Goal: Information Seeking & Learning: Check status

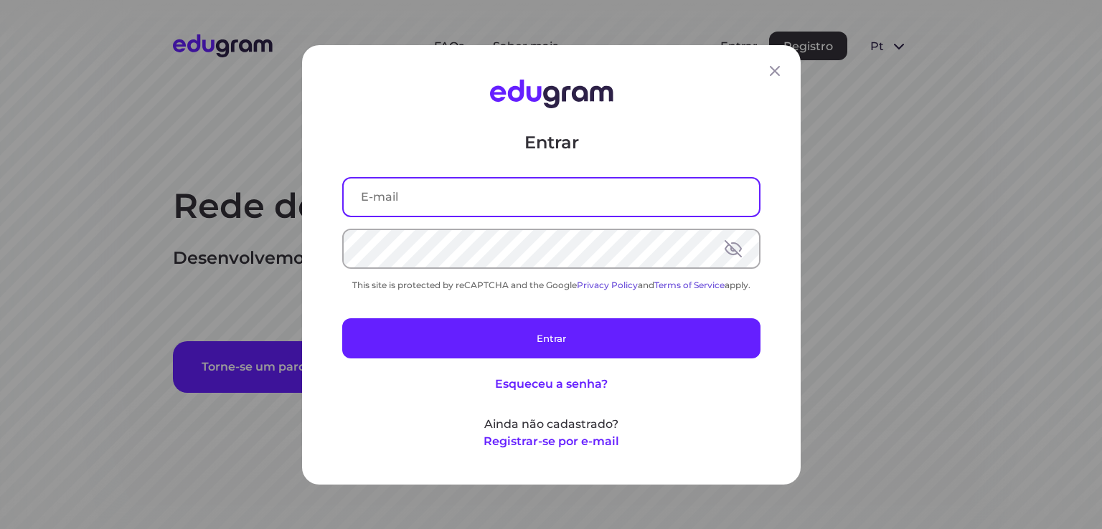
click at [422, 208] on input "text" at bounding box center [551, 196] width 415 height 37
type input "jcs.siewert@gmail.com"
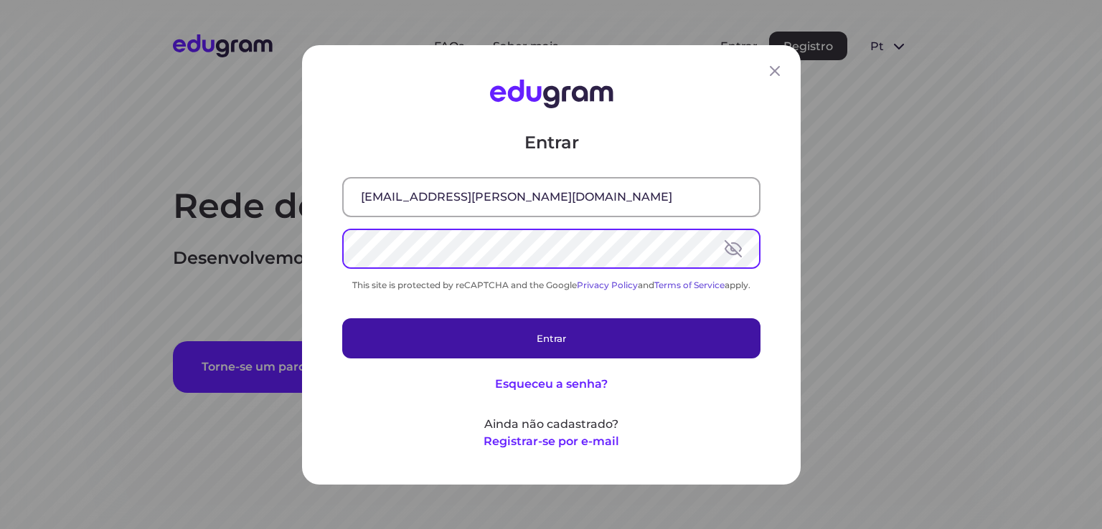
click at [491, 329] on button "Entrar" at bounding box center [551, 338] width 418 height 40
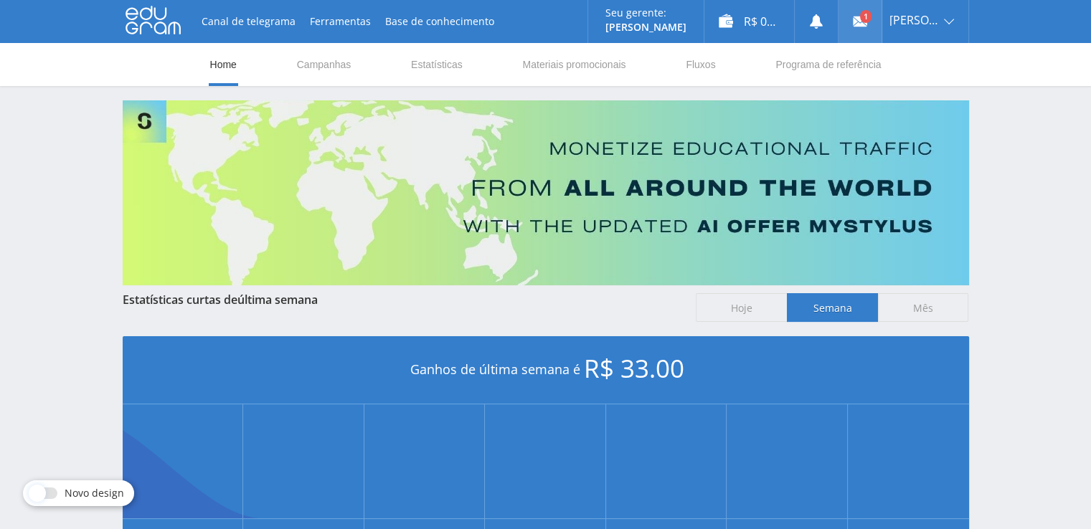
click at [858, 21] on icon at bounding box center [860, 21] width 14 height 14
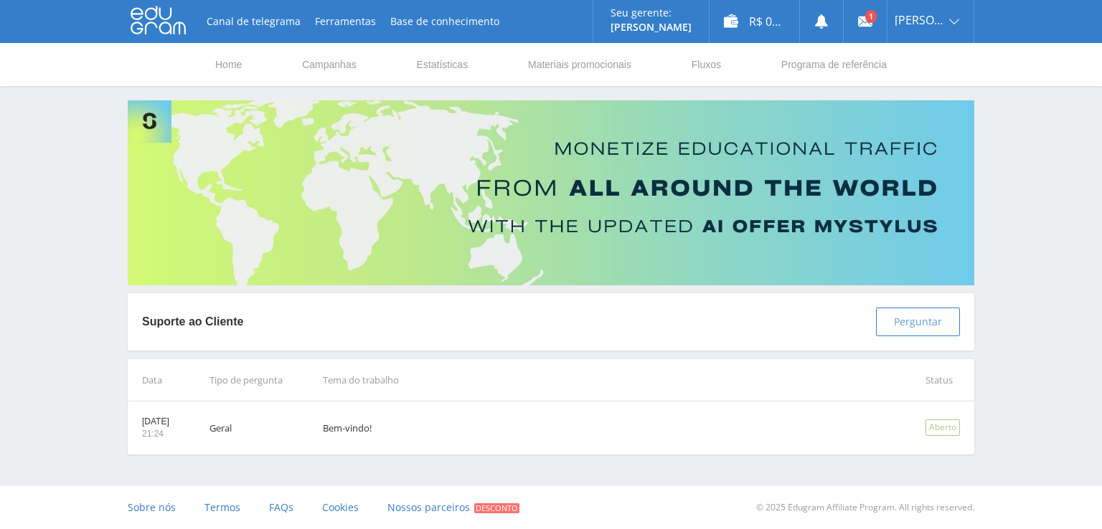
click at [931, 331] on button "Perguntar" at bounding box center [918, 322] width 84 height 29
click at [920, 325] on span "Perguntar" at bounding box center [918, 321] width 48 height 11
click at [901, 321] on span "Perguntar" at bounding box center [918, 321] width 48 height 11
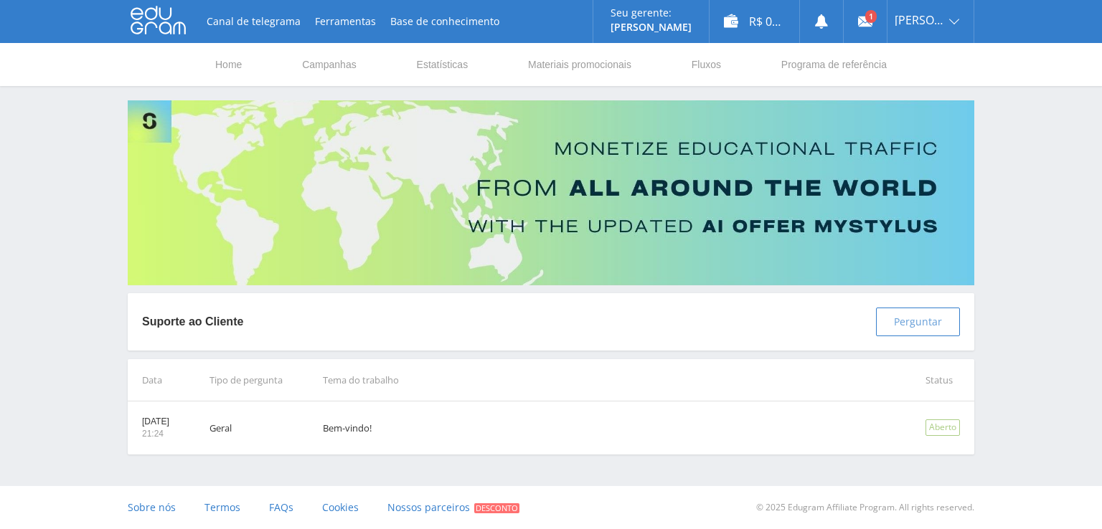
click at [901, 321] on span "Perguntar" at bounding box center [918, 321] width 48 height 11
click at [209, 317] on p "Suporte ao Cliente" at bounding box center [192, 322] width 101 height 16
click at [198, 326] on p "Suporte ao Cliente" at bounding box center [192, 322] width 101 height 16
click at [938, 428] on div "Aberto" at bounding box center [943, 428] width 34 height 17
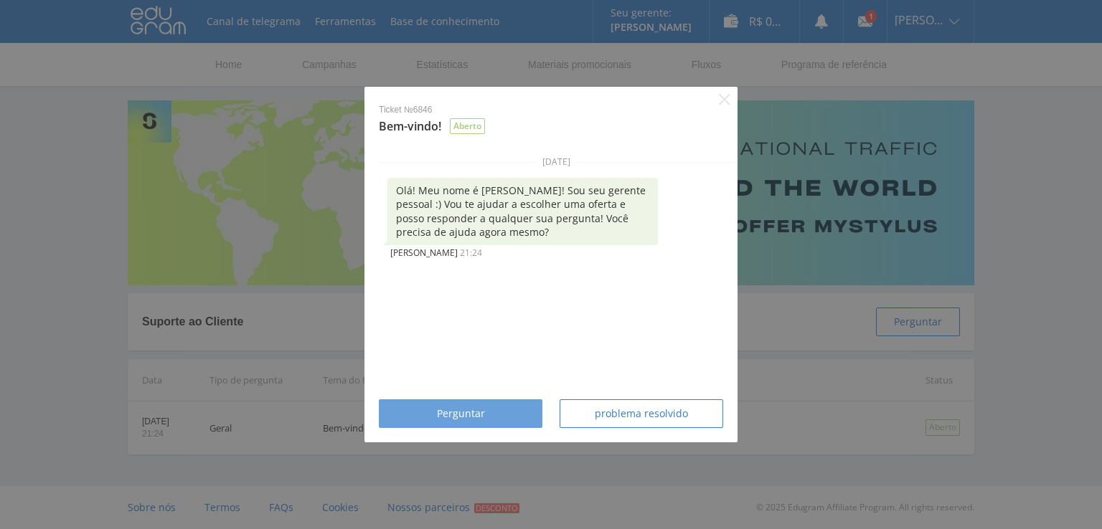
click at [502, 409] on div "Perguntar" at bounding box center [461, 413] width 128 height 11
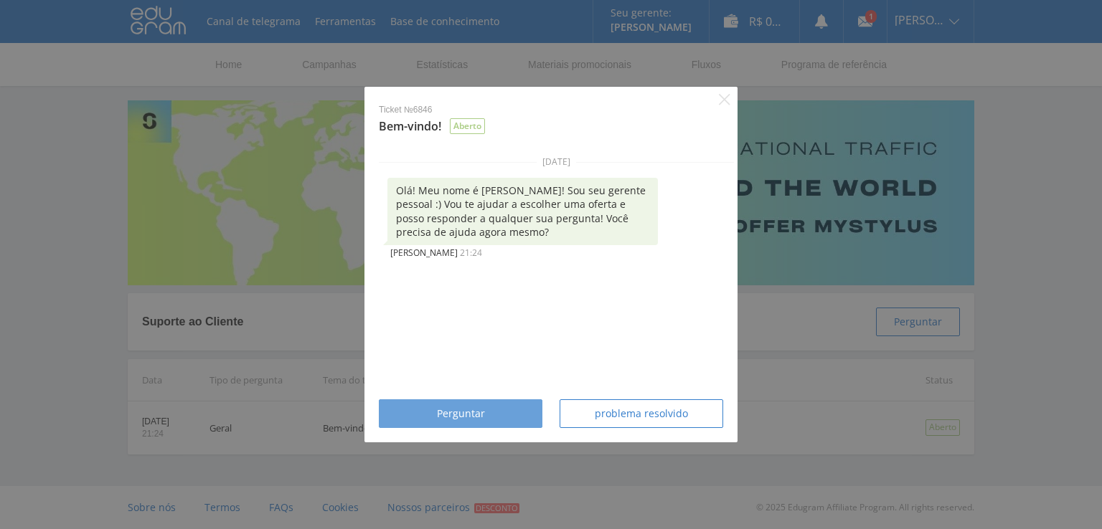
click at [502, 409] on div "Perguntar" at bounding box center [461, 413] width 128 height 11
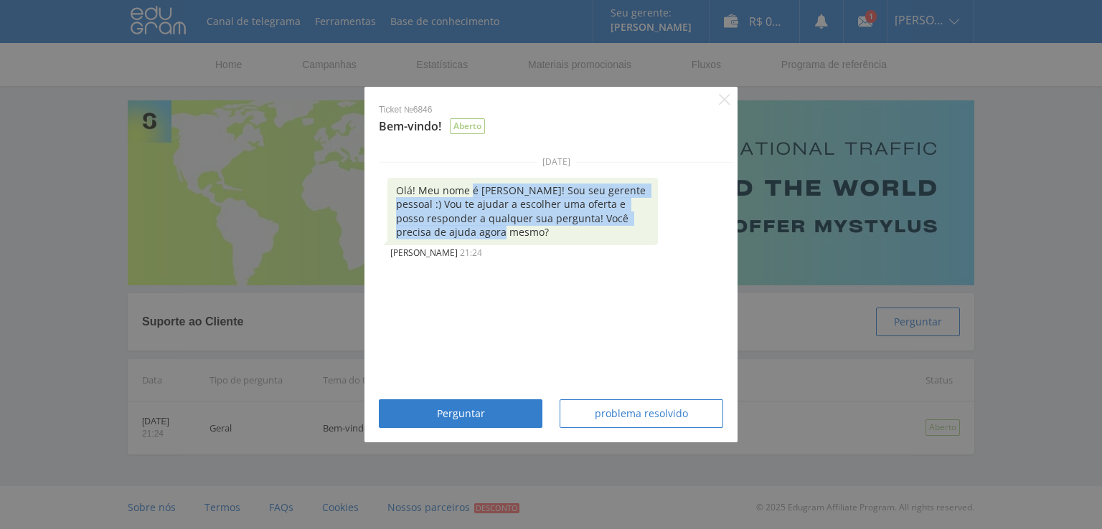
drag, startPoint x: 471, startPoint y: 170, endPoint x: 543, endPoint y: 245, distance: 104.5
click at [527, 229] on div "1 de fevereiro de 2020 Olá! Meu nome é Ruslan! Sou seu gerente pessoal :) Vou t…" at bounding box center [556, 209] width 355 height 106
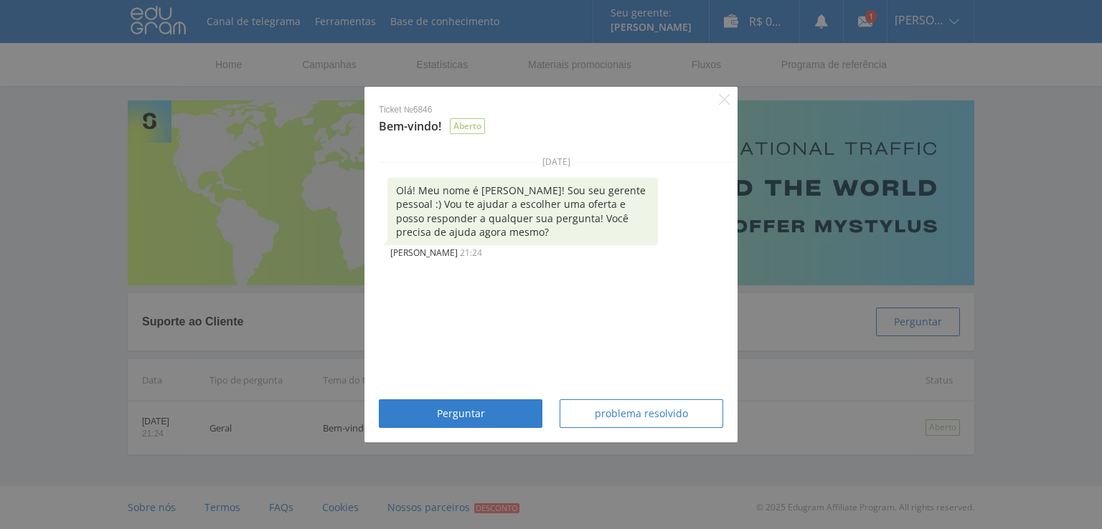
click at [547, 249] on div "Alex 21:24" at bounding box center [522, 251] width 270 height 13
click at [723, 100] on icon "Close" at bounding box center [724, 99] width 11 height 11
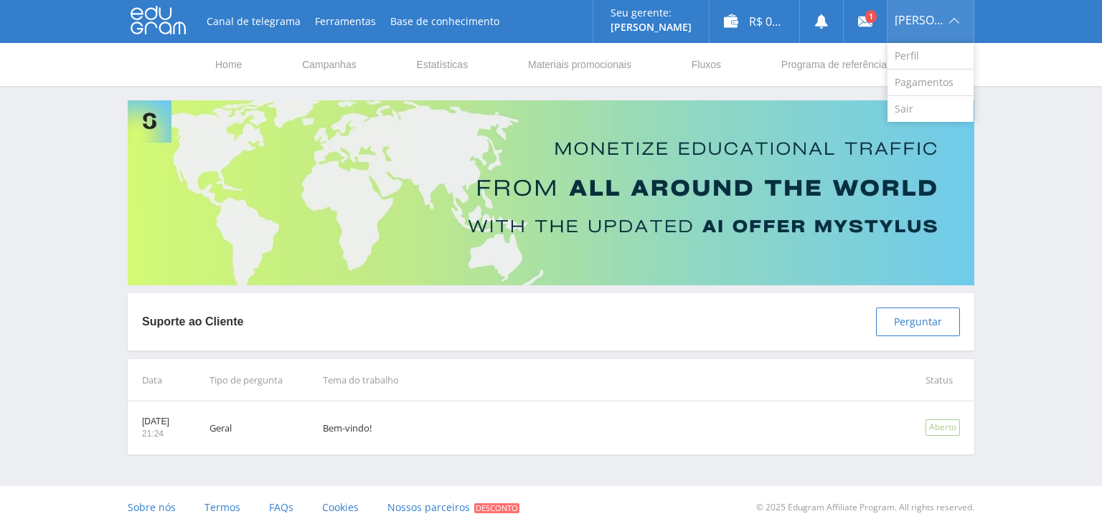
click at [940, 24] on span "Jean Carlos Siewert" at bounding box center [920, 19] width 50 height 11
click at [922, 91] on link "Pagamentos" at bounding box center [930, 83] width 86 height 27
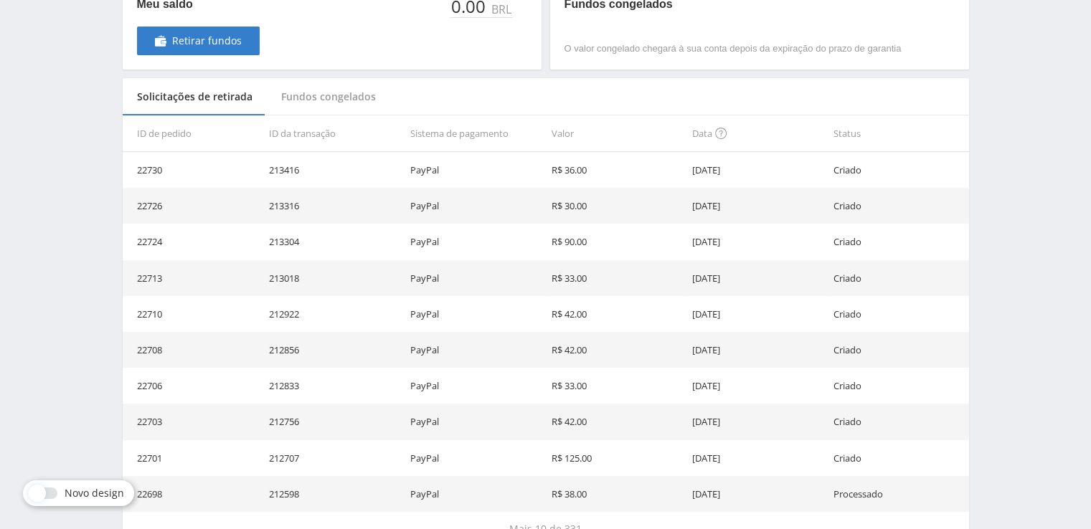
scroll to position [400, 0]
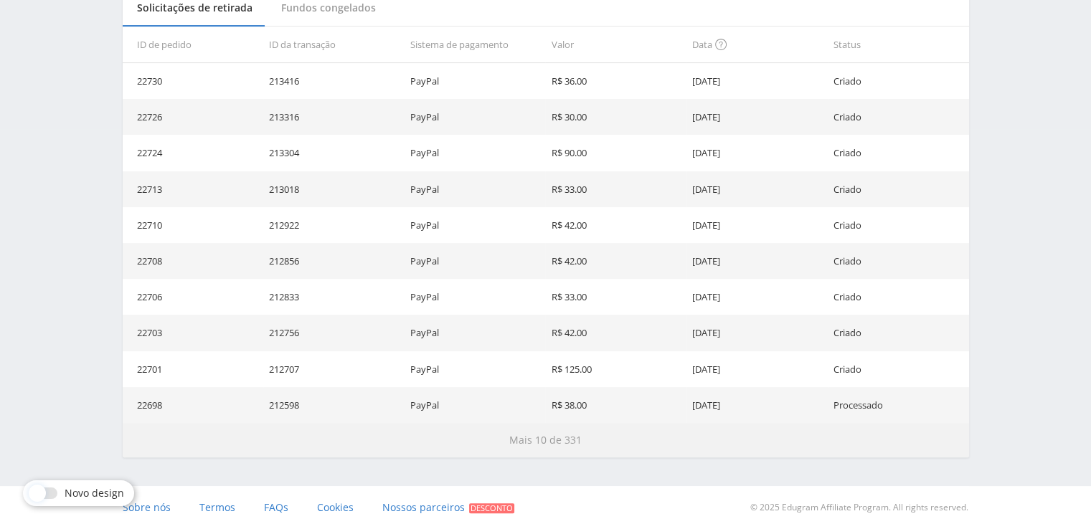
click at [554, 436] on span "Mais 10 de 331" at bounding box center [545, 440] width 72 height 14
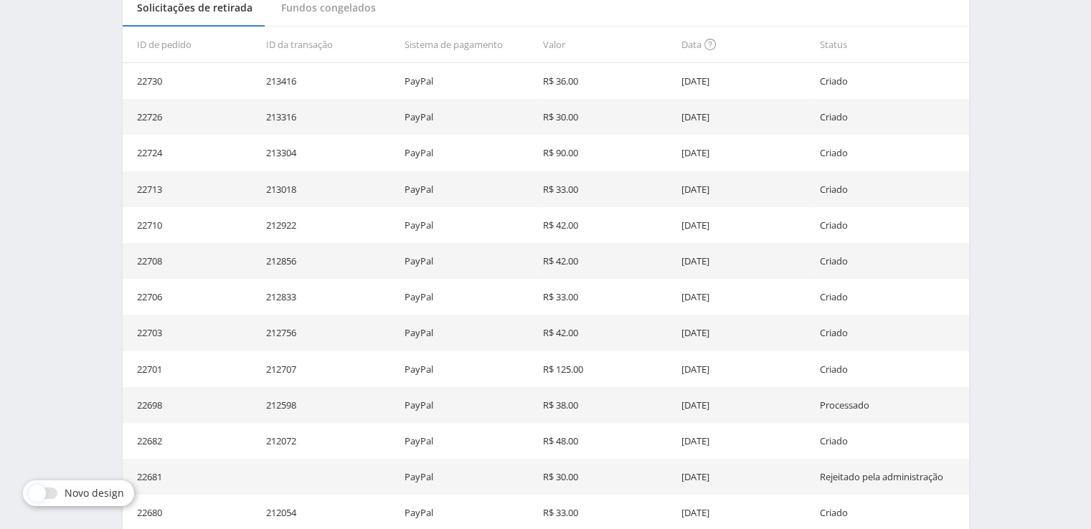
scroll to position [616, 0]
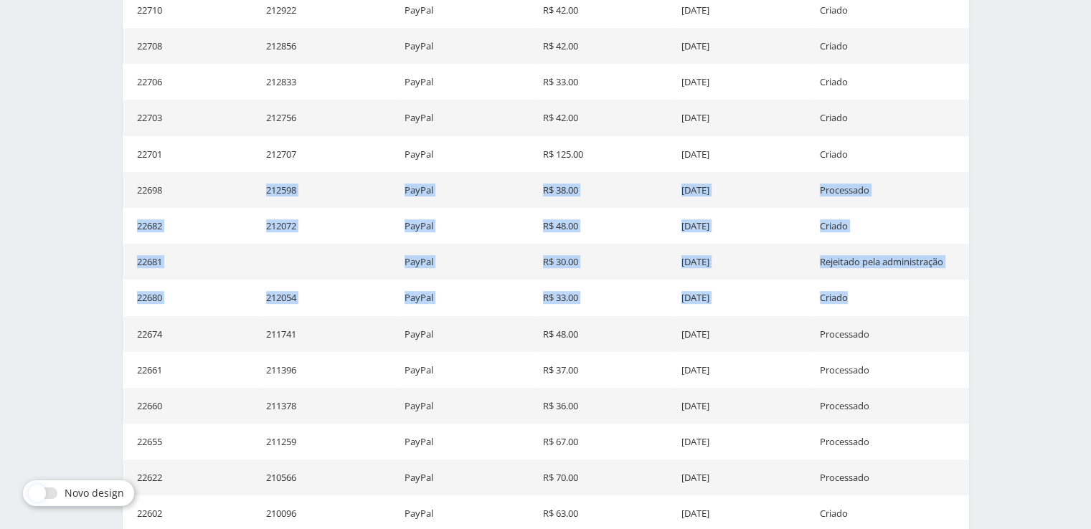
drag, startPoint x: 595, startPoint y: 296, endPoint x: 190, endPoint y: 182, distance: 421.3
click at [190, 182] on tbody "22730 213416 PayPal R$ 36.00 07.10.2025 Criado 22726 213316 PayPal R$ 30.00 03.…" at bounding box center [546, 208] width 847 height 720
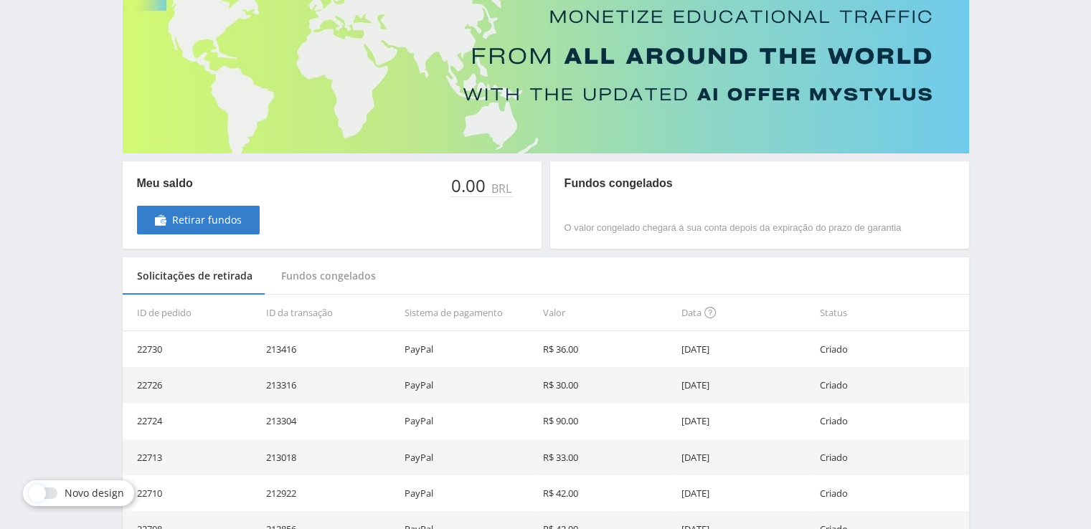
scroll to position [0, 0]
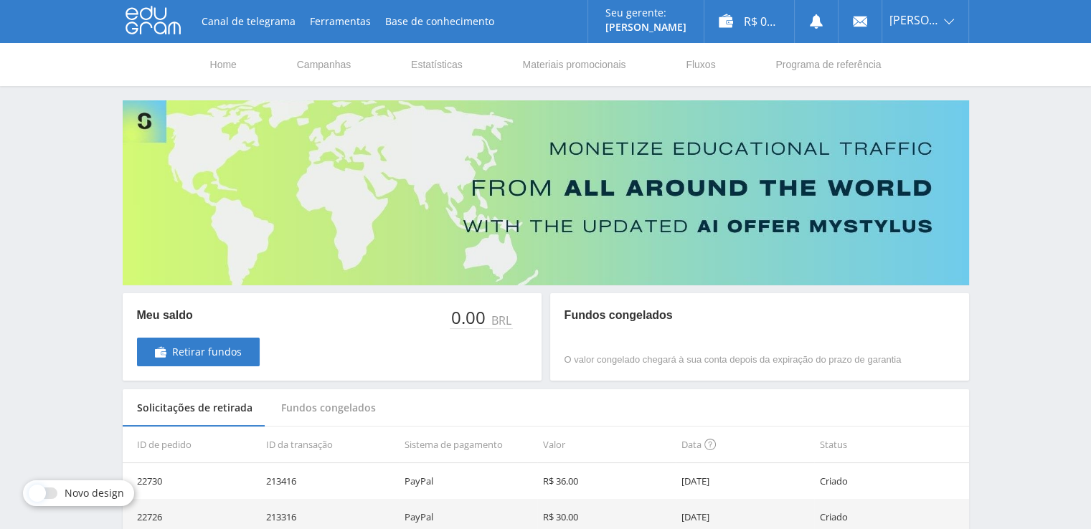
click at [934, 240] on img at bounding box center [546, 192] width 847 height 185
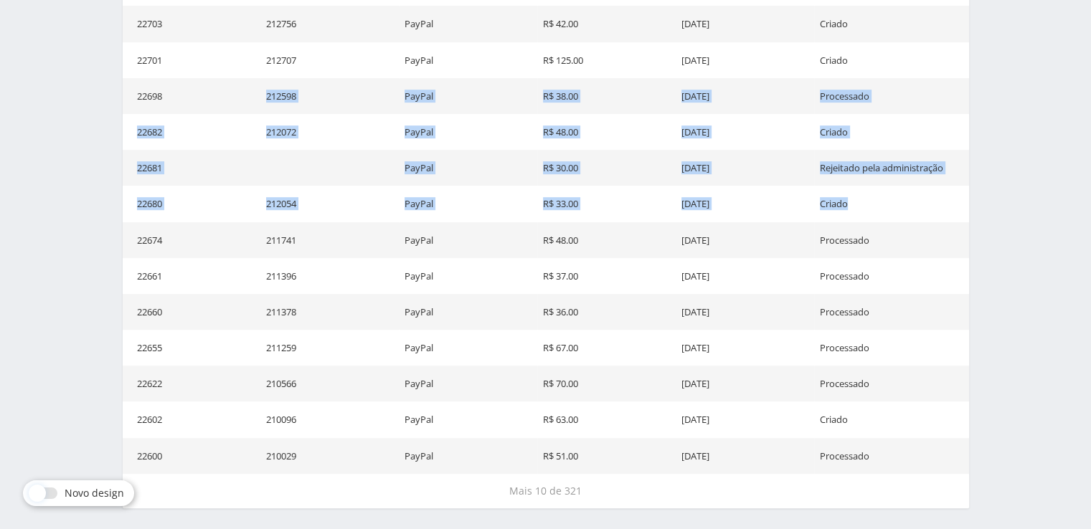
scroll to position [761, 0]
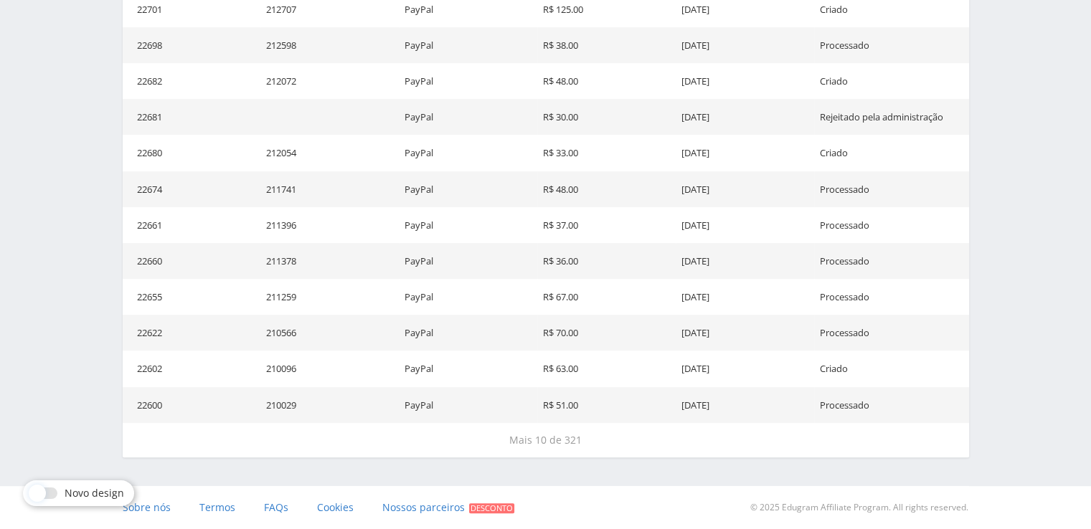
click at [755, 352] on td "11.06.2025" at bounding box center [745, 369] width 138 height 36
click at [32, 497] on span at bounding box center [37, 493] width 17 height 17
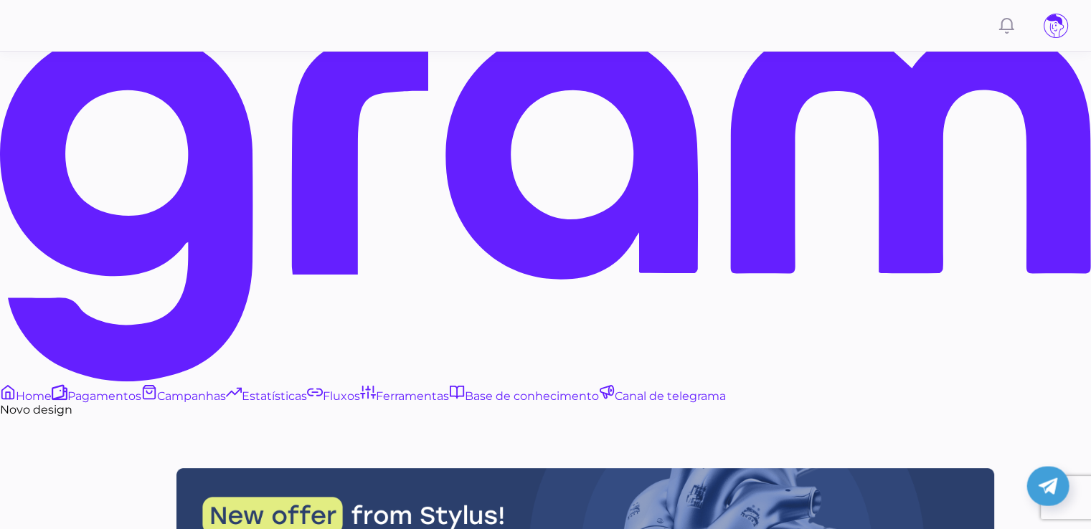
scroll to position [430, 0]
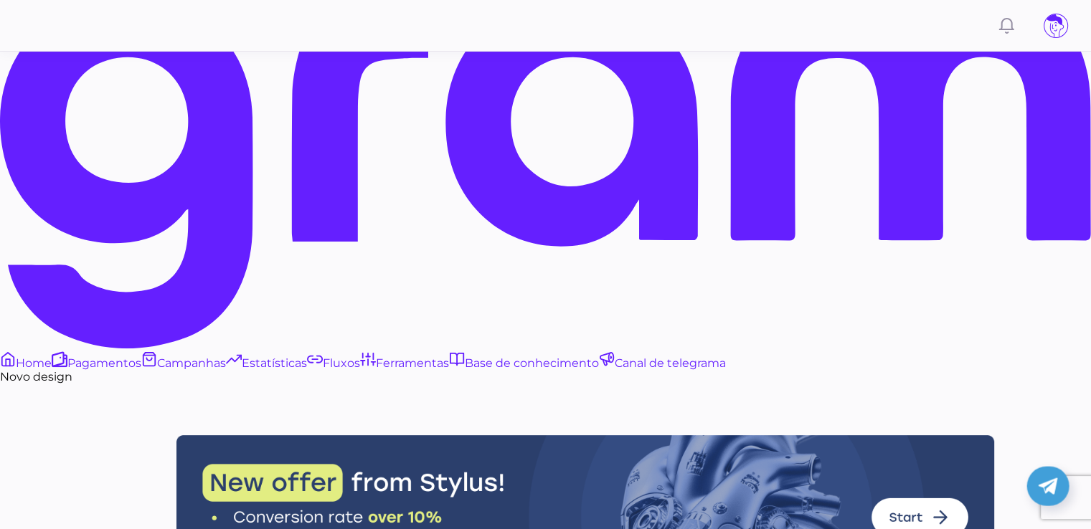
drag, startPoint x: 221, startPoint y: 263, endPoint x: 482, endPoint y: 349, distance: 275.0
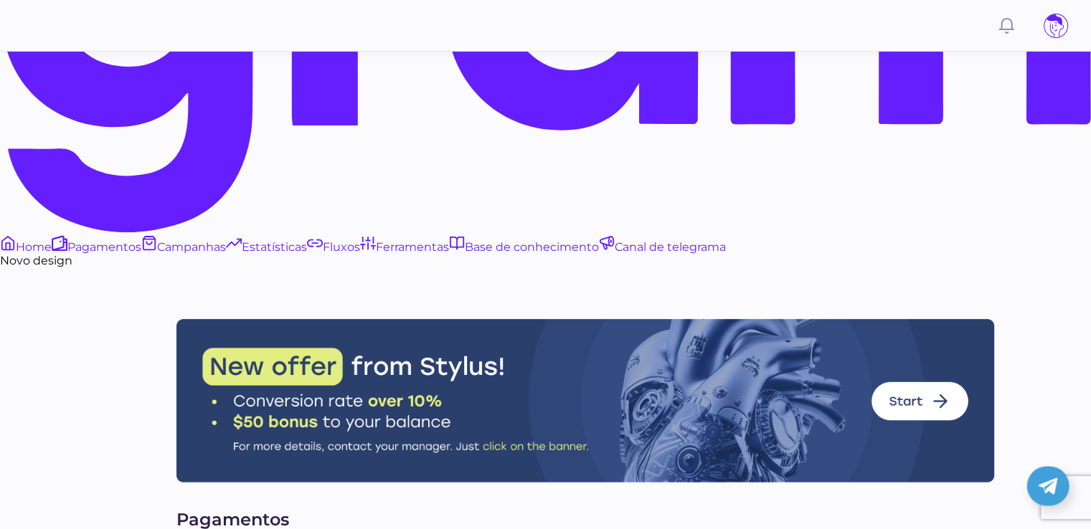
scroll to position [522, 0]
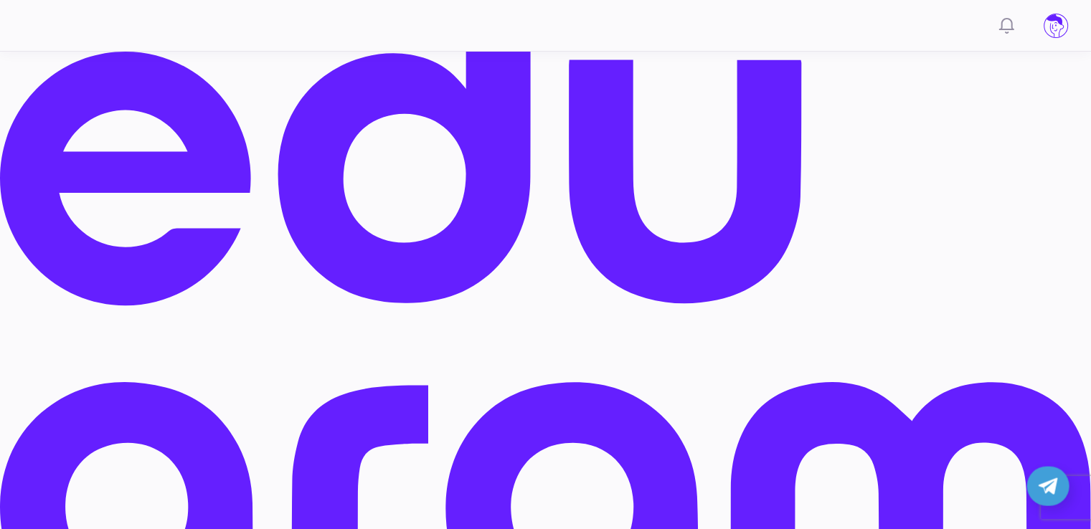
scroll to position [0, 0]
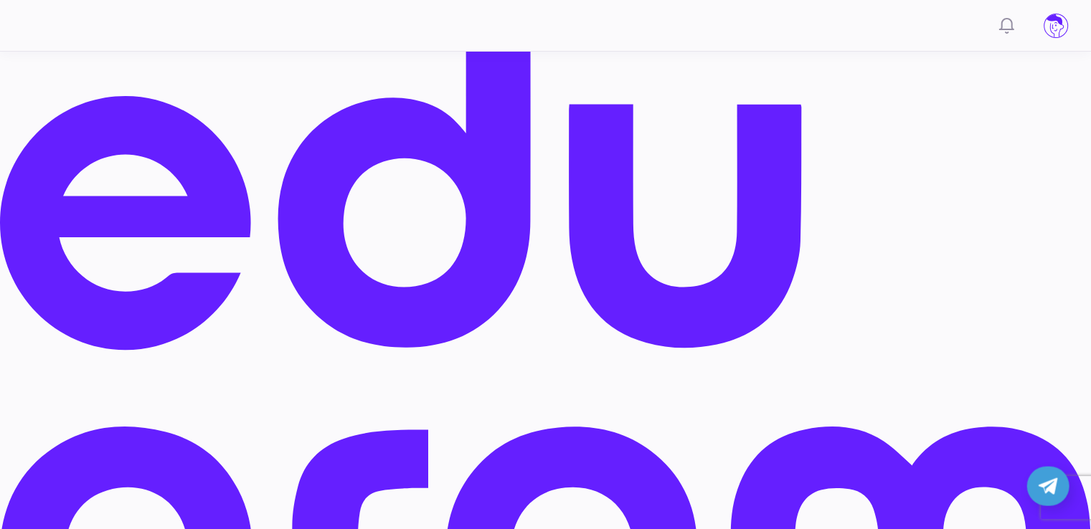
click at [1050, 21] on icon at bounding box center [1056, 25] width 23 height 23
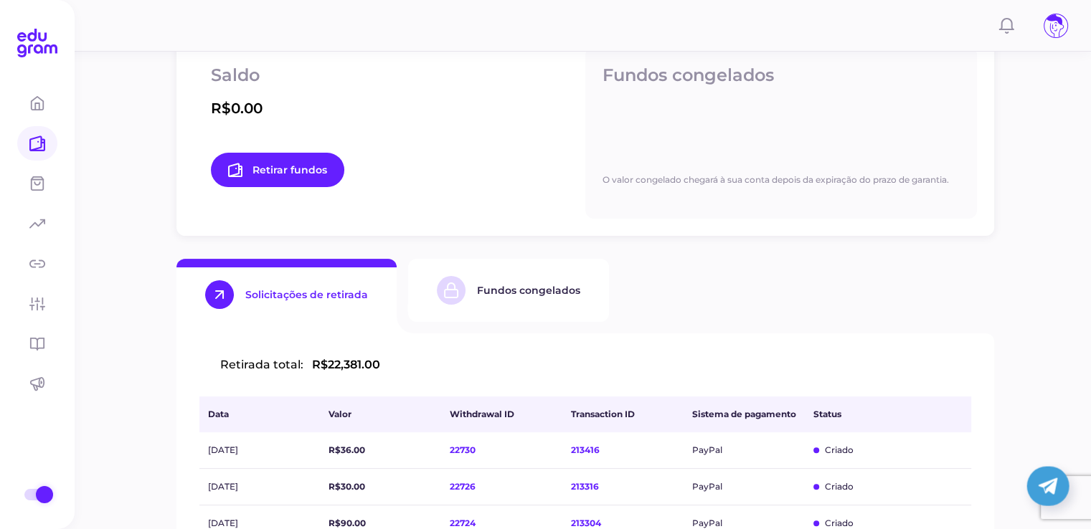
scroll to position [287, 0]
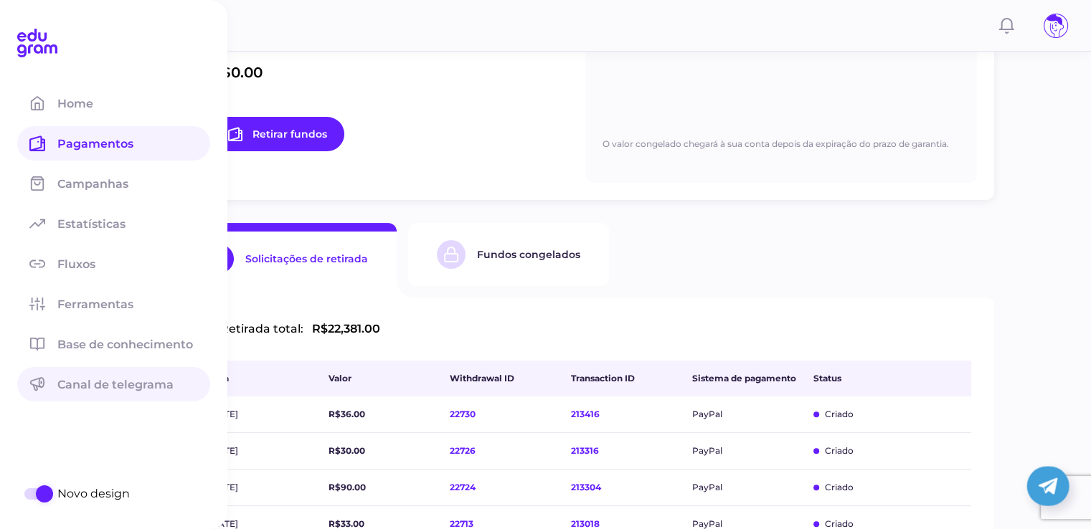
click at [105, 390] on span "Canal de telegrama" at bounding box center [123, 385] width 133 height 14
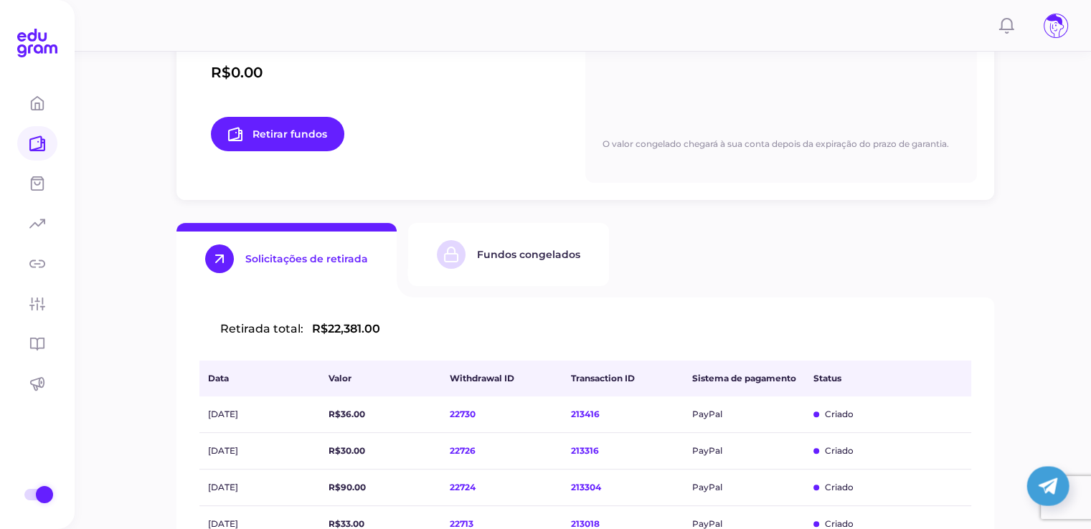
click at [553, 267] on div "Fundos congelados" at bounding box center [508, 254] width 143 height 29
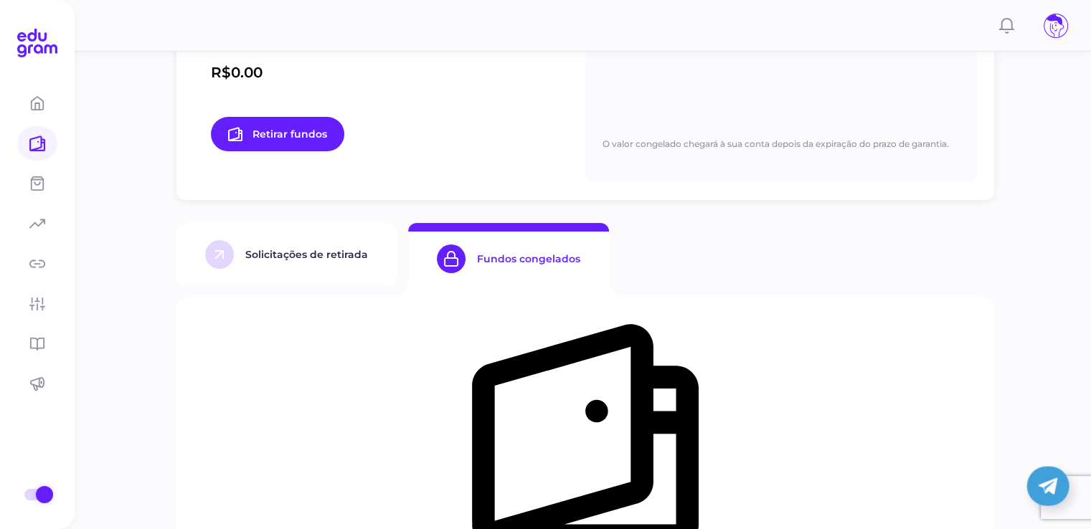
scroll to position [274, 0]
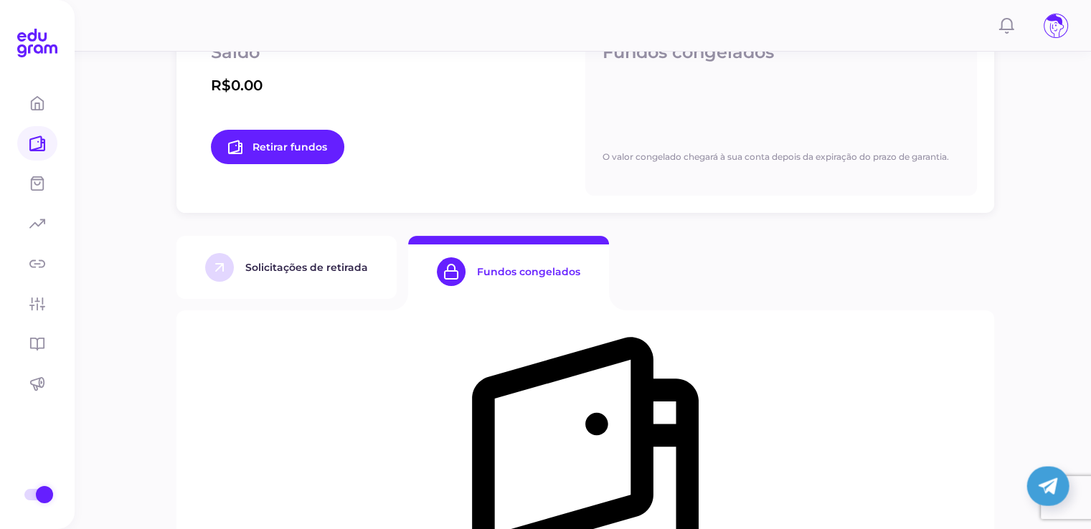
click at [357, 279] on div "Solicitações de retirada" at bounding box center [286, 267] width 163 height 29
